Goal: Task Accomplishment & Management: Use online tool/utility

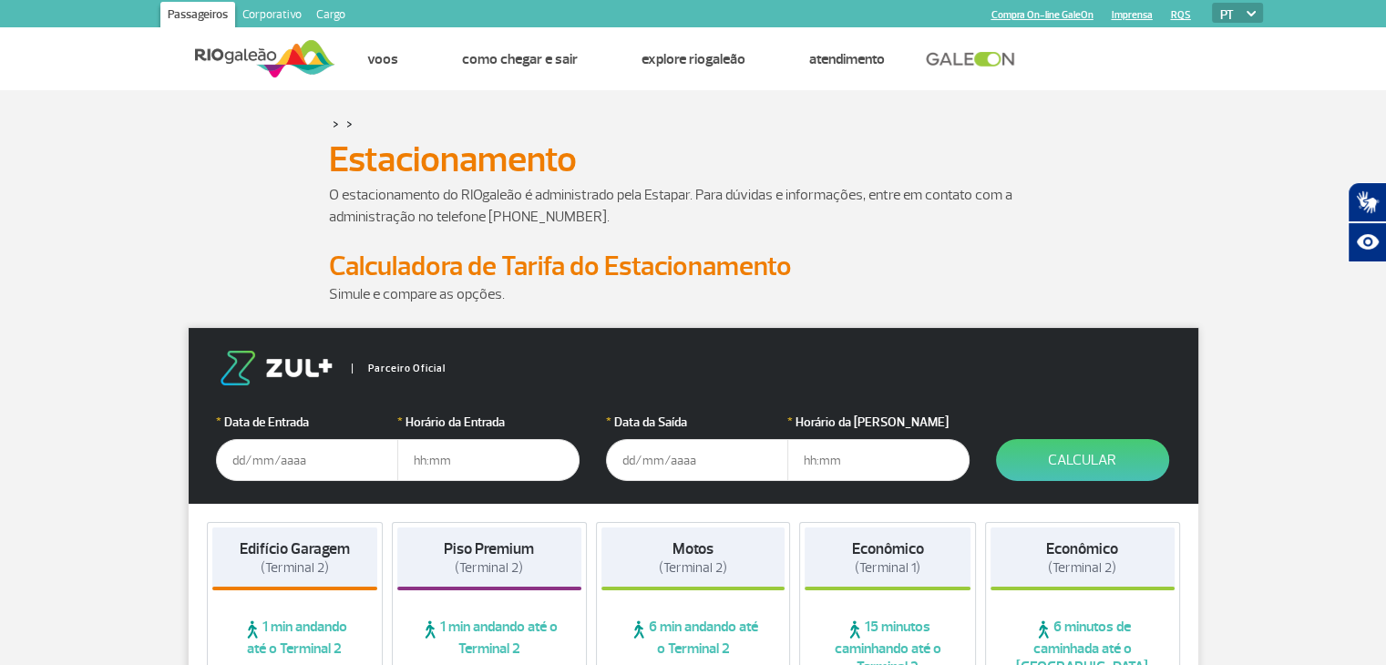
click at [188, 299] on div "Simule e compare as opções." at bounding box center [693, 305] width 1011 height 44
click at [299, 464] on input "text" at bounding box center [307, 460] width 182 height 42
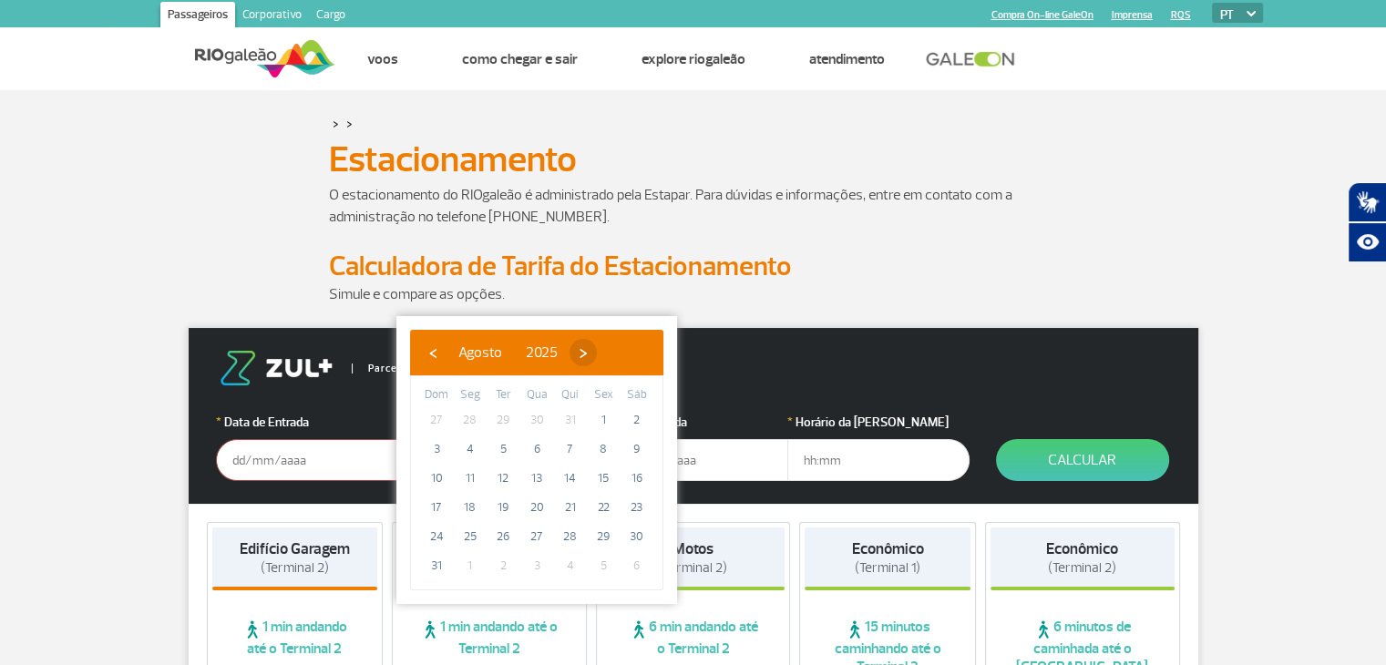
click at [597, 358] on span "›" at bounding box center [582, 352] width 27 height 27
click at [613, 358] on span "›" at bounding box center [599, 352] width 27 height 27
click at [503, 508] on span "21" at bounding box center [502, 507] width 29 height 29
type input "[DATE]"
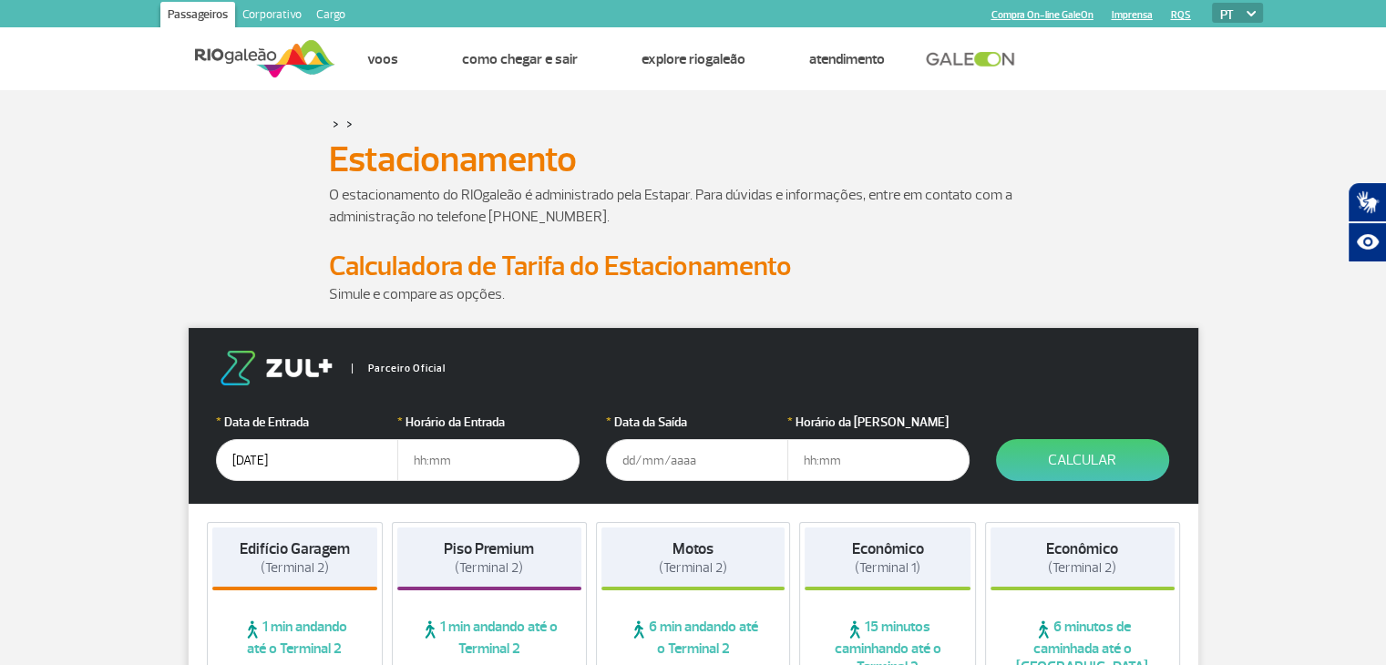
click at [485, 466] on input "text" at bounding box center [488, 460] width 182 height 42
type input "0"
type input "08:00"
click at [630, 465] on input "text" at bounding box center [697, 460] width 182 height 42
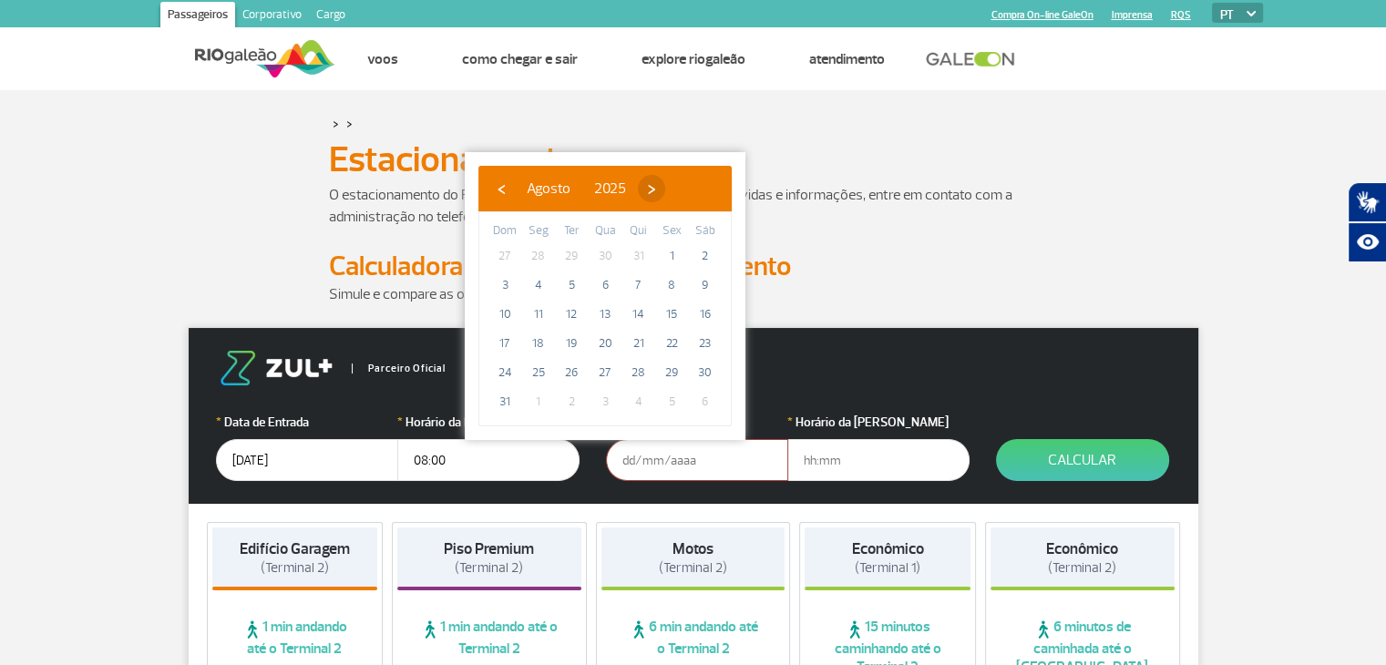
click at [665, 188] on span "›" at bounding box center [651, 188] width 27 height 27
click at [681, 188] on span "›" at bounding box center [667, 188] width 27 height 27
click at [571, 371] on span "28" at bounding box center [571, 372] width 29 height 29
type input "[DATE]"
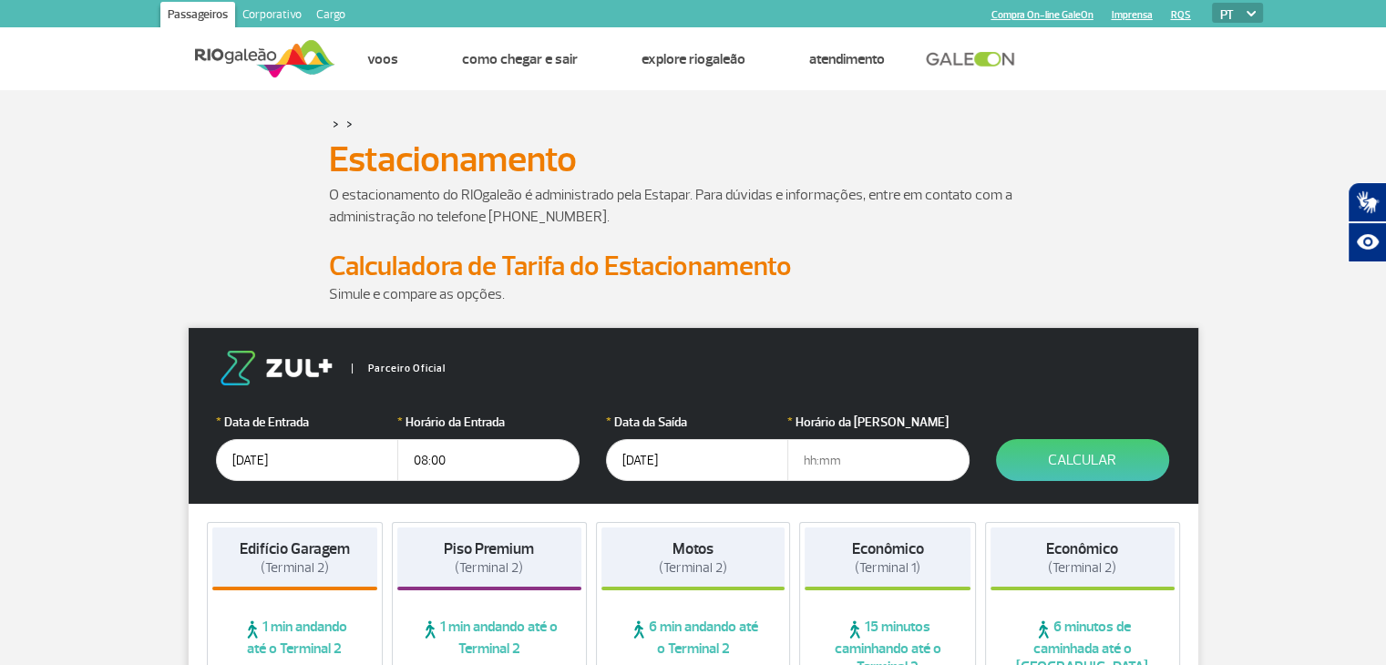
click at [830, 456] on input "text" at bounding box center [878, 460] width 182 height 42
type input "18:00"
click at [1041, 456] on button "Calcular" at bounding box center [1082, 460] width 173 height 42
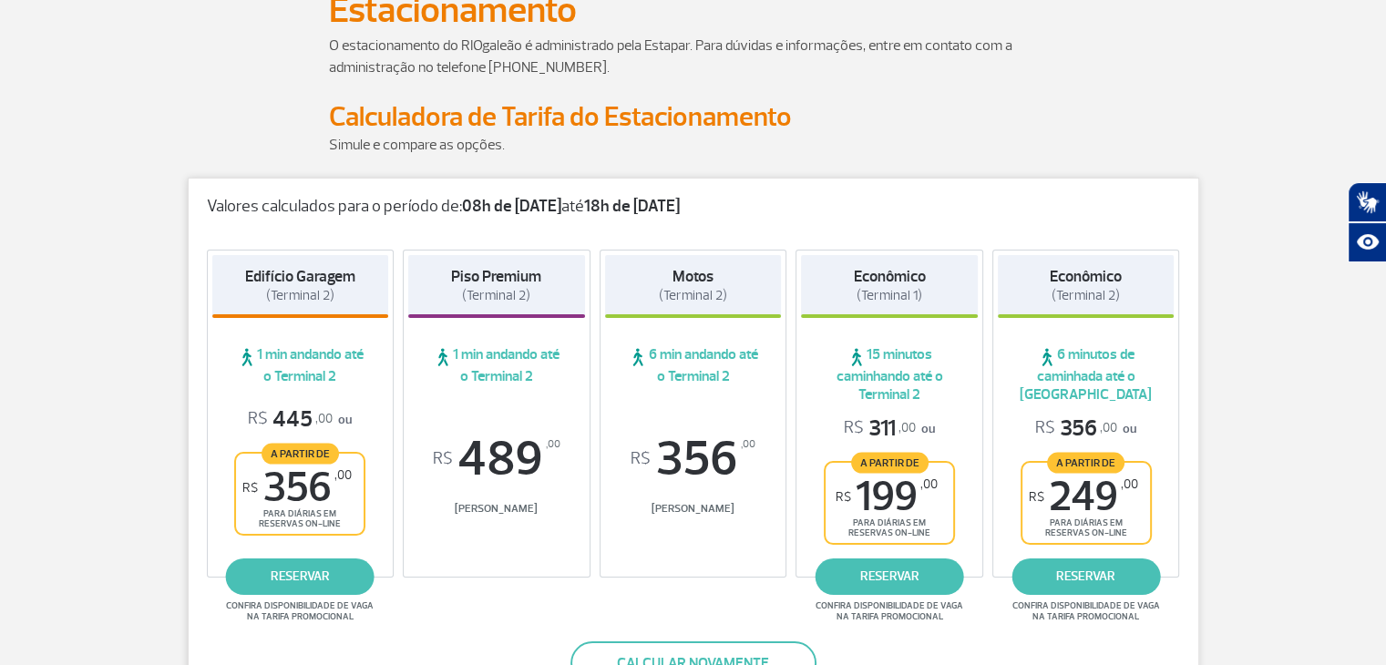
scroll to position [182, 0]
